Goal: Information Seeking & Learning: Learn about a topic

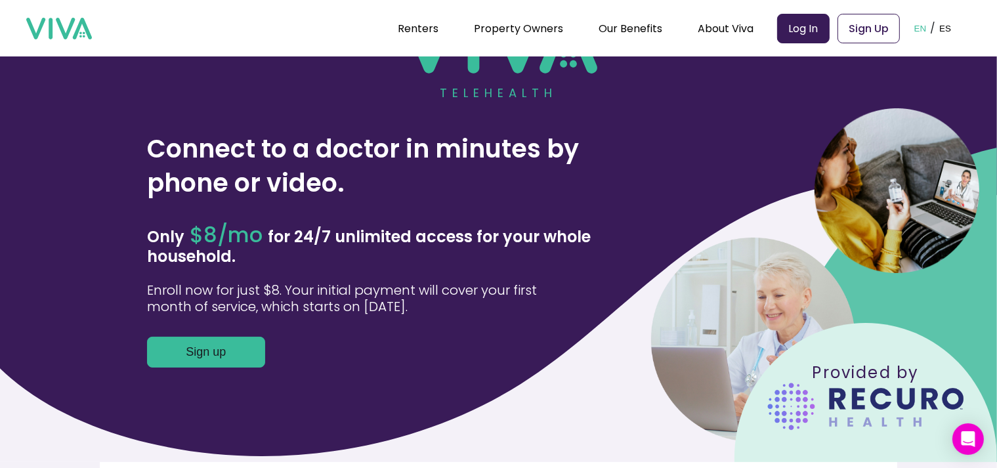
scroll to position [131, 0]
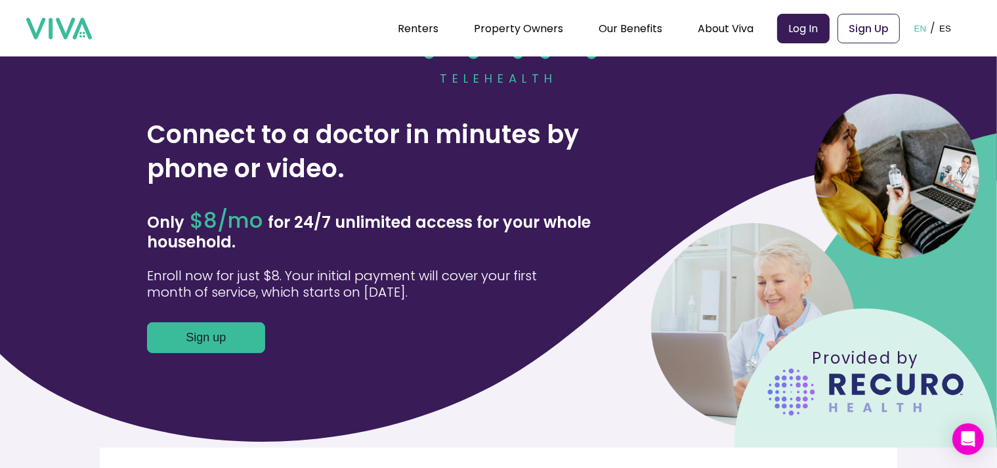
drag, startPoint x: 444, startPoint y: 292, endPoint x: 149, endPoint y: 129, distance: 336.6
click at [149, 129] on div "Connect to a doctor in minutes by phone or video. Only $8/mo for 24/7 unlimited…" at bounding box center [396, 222] width 509 height 271
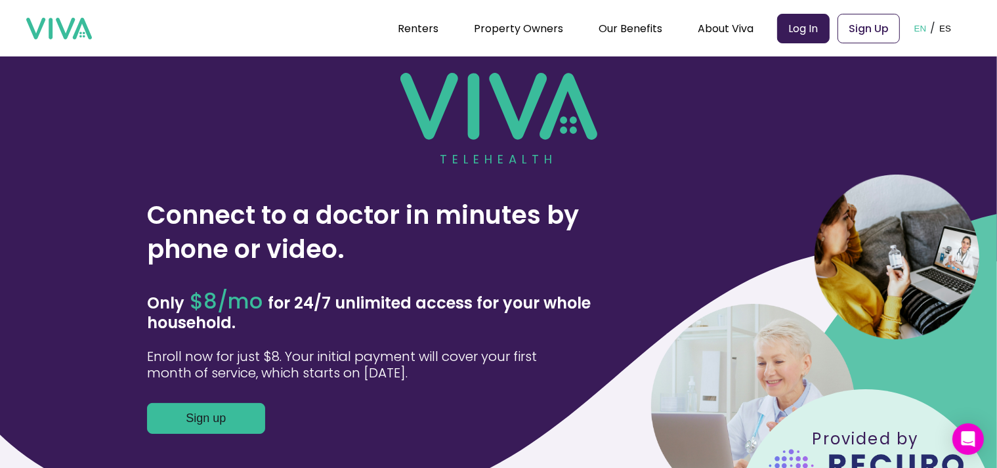
scroll to position [0, 0]
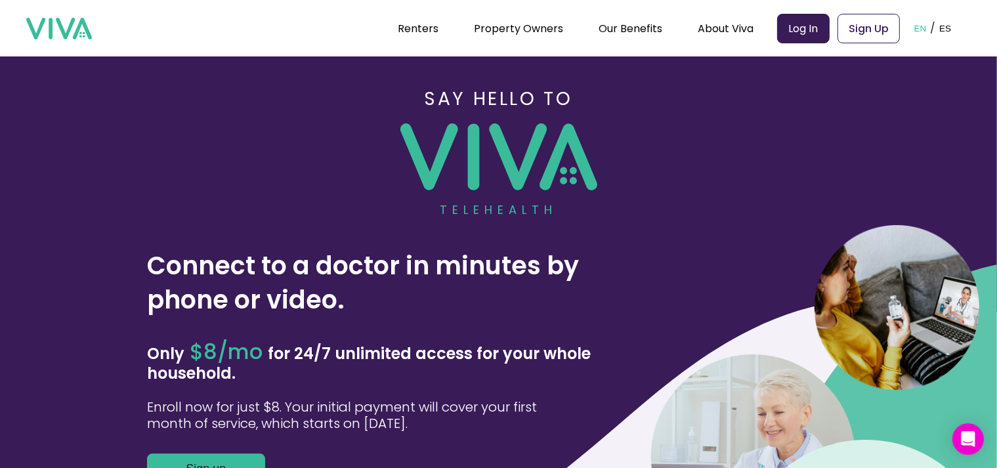
click at [424, 302] on h3 "Connect to a doctor in minutes by phone or video." at bounding box center [396, 283] width 499 height 68
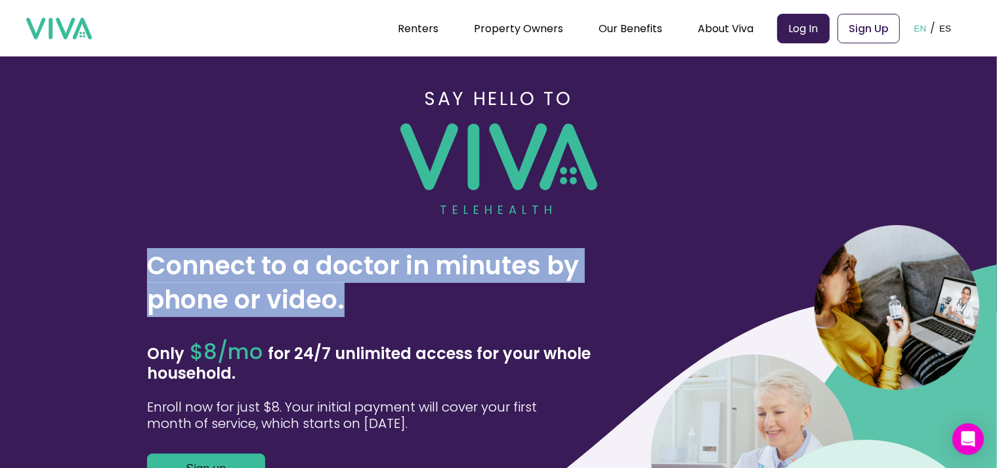
drag, startPoint x: 349, startPoint y: 292, endPoint x: 154, endPoint y: 266, distance: 196.6
click at [154, 266] on h3 "Connect to a doctor in minutes by phone or video." at bounding box center [396, 283] width 499 height 68
copy h3 "Connect to a doctor in minutes by phone or video."
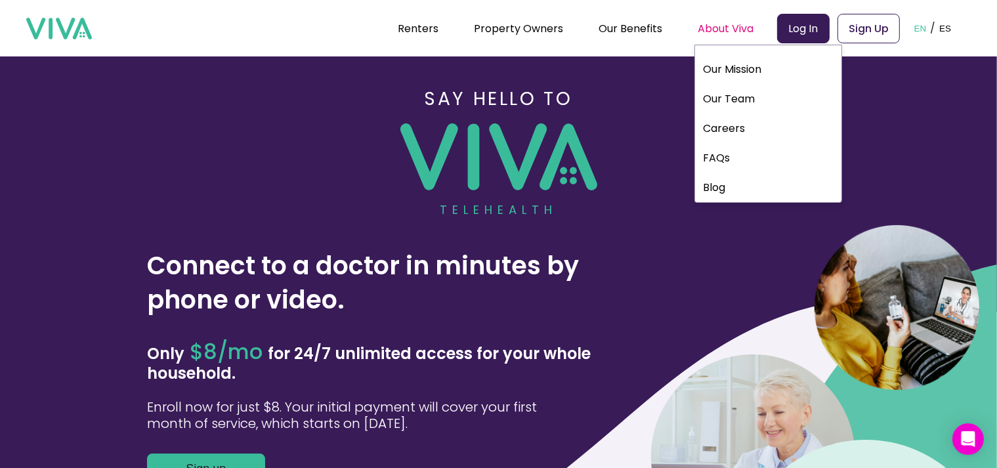
click at [743, 32] on div "About Viva" at bounding box center [726, 28] width 56 height 33
click at [753, 30] on div "About Viva" at bounding box center [726, 28] width 56 height 33
click at [756, 64] on link "Our Mission" at bounding box center [768, 69] width 146 height 24
